Goal: Book appointment/travel/reservation

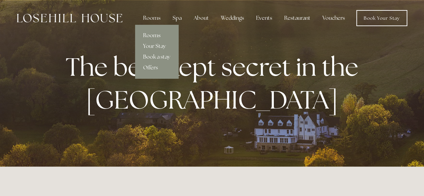
click at [152, 34] on link "Rooms" at bounding box center [156, 35] width 43 height 11
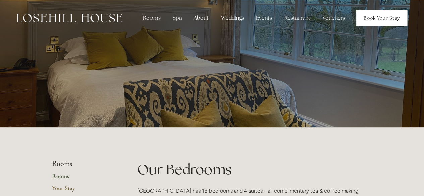
click at [383, 14] on link "Book Your Stay" at bounding box center [381, 18] width 51 height 16
